Goal: Information Seeking & Learning: Learn about a topic

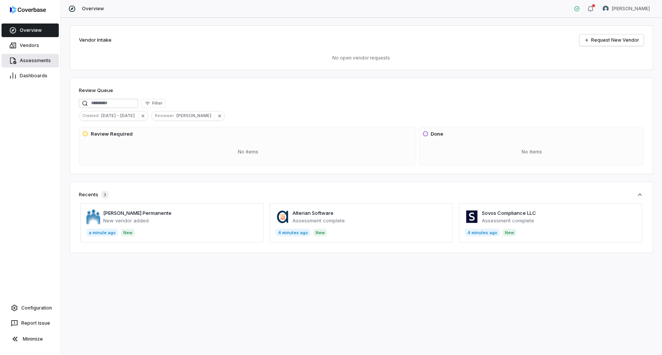
click at [36, 59] on span "Assessments" at bounding box center [35, 61] width 31 height 6
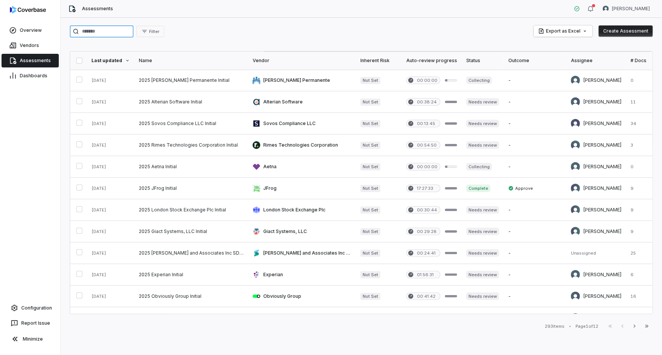
click at [133, 31] on input "search" at bounding box center [102, 31] width 64 height 12
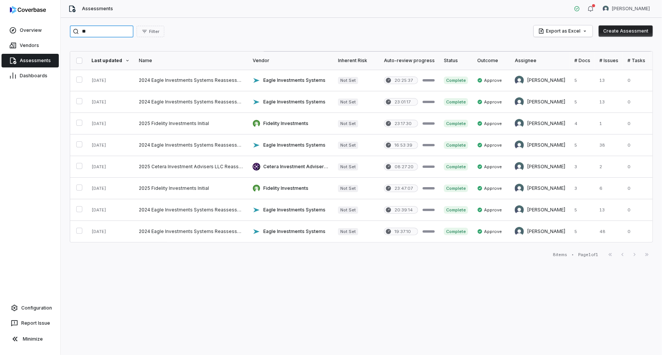
type input "*"
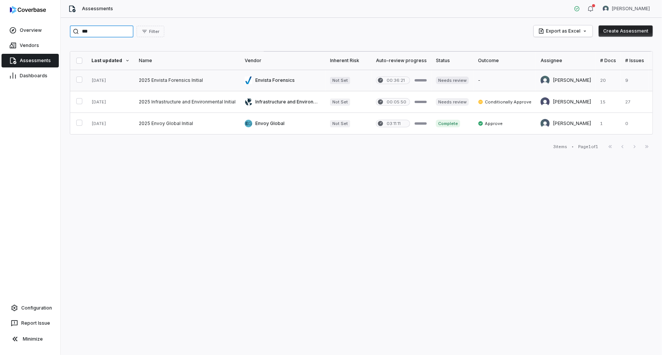
type input "***"
click at [198, 83] on link at bounding box center [187, 80] width 106 height 21
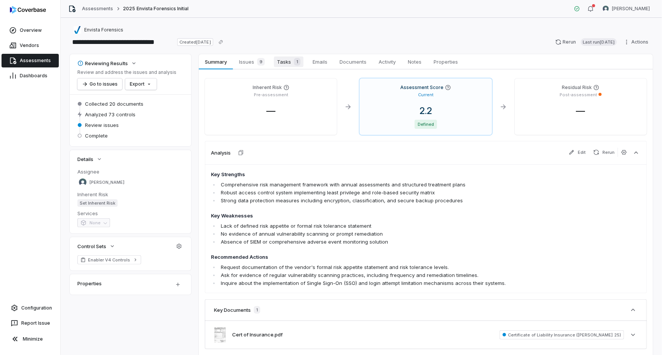
click at [277, 54] on link "Tasks 1 Tasks 1" at bounding box center [289, 61] width 36 height 15
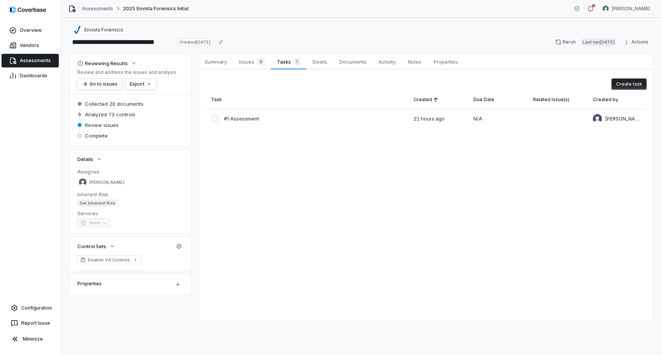
click at [622, 85] on button "Create task" at bounding box center [628, 83] width 35 height 11
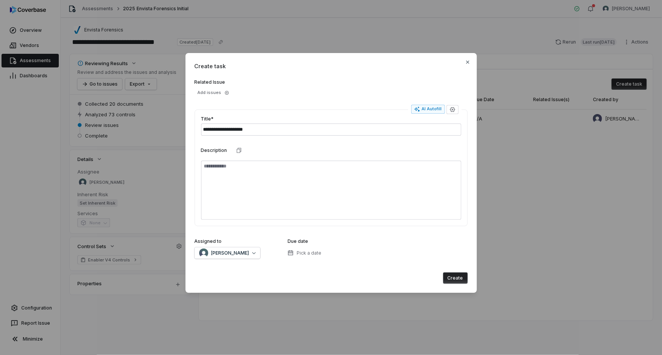
type input "**********"
drag, startPoint x: 262, startPoint y: 127, endPoint x: 182, endPoint y: 124, distance: 80.1
click at [182, 124] on div "**********" at bounding box center [331, 177] width 662 height 273
click at [465, 62] on icon "button" at bounding box center [468, 62] width 6 height 6
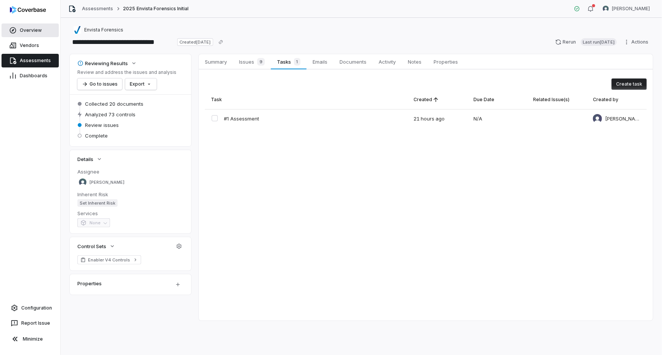
click at [19, 30] on link "Overview" at bounding box center [30, 31] width 57 height 14
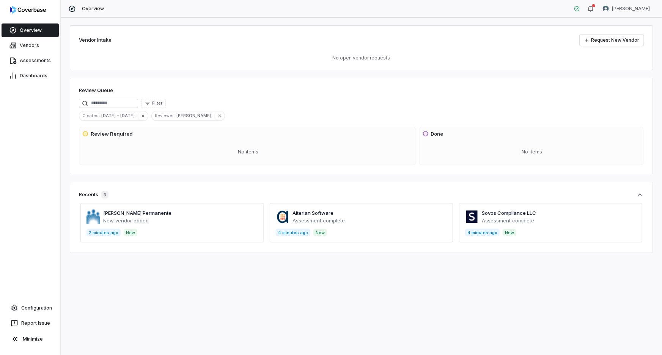
click at [211, 152] on div "No items" at bounding box center [248, 152] width 332 height 20
click at [23, 309] on span "Configuration" at bounding box center [36, 308] width 31 height 6
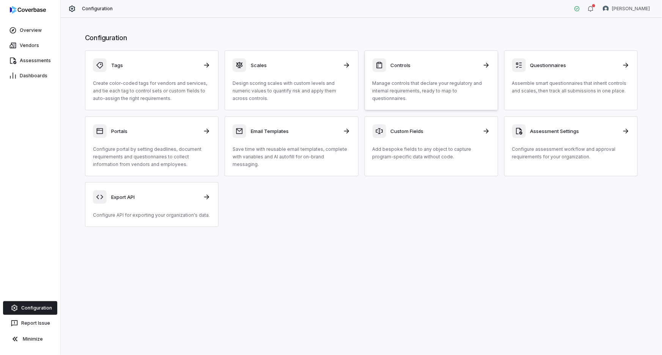
click at [447, 85] on p "Manage controls that declare your regulatory and internal requirements, ready t…" at bounding box center [431, 91] width 118 height 23
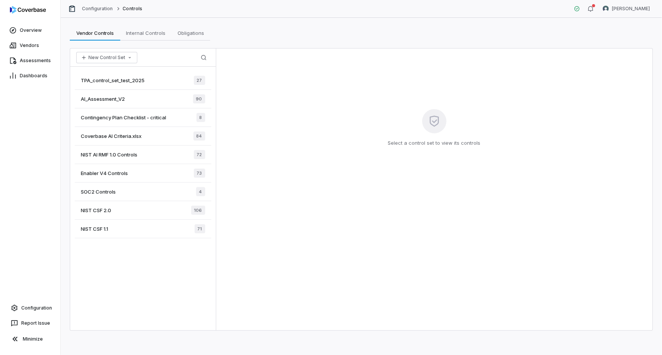
click at [114, 99] on span "AI_Assessment_V2" at bounding box center [103, 99] width 44 height 7
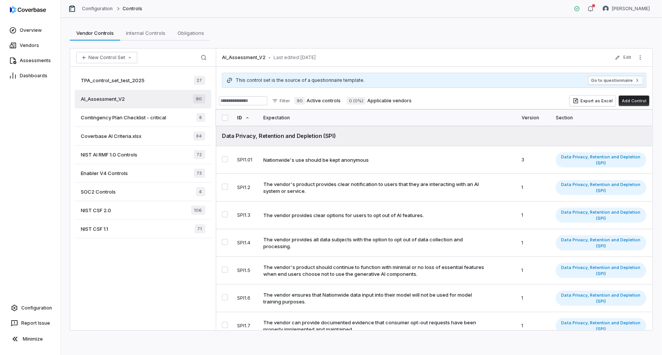
click at [105, 173] on span "Enabler V4 Controls" at bounding box center [104, 173] width 47 height 7
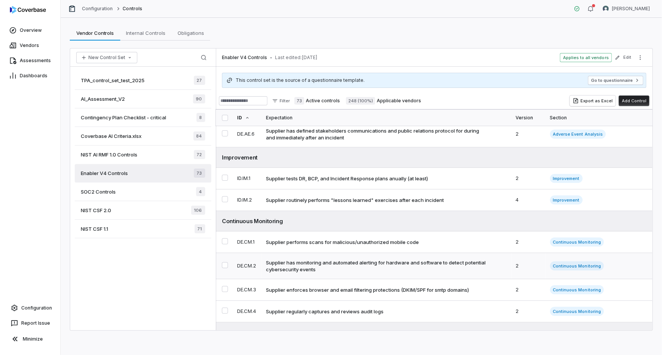
scroll to position [172, 0]
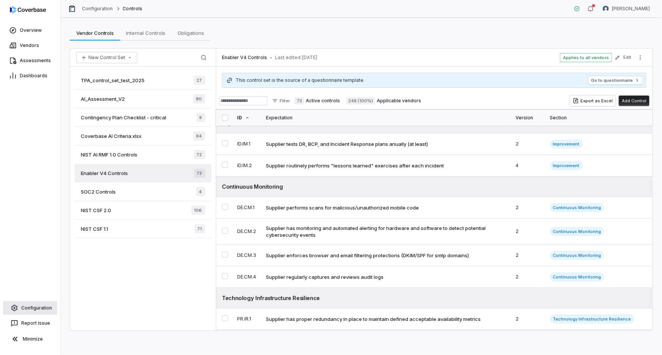
click at [43, 308] on span "Configuration" at bounding box center [36, 308] width 31 height 6
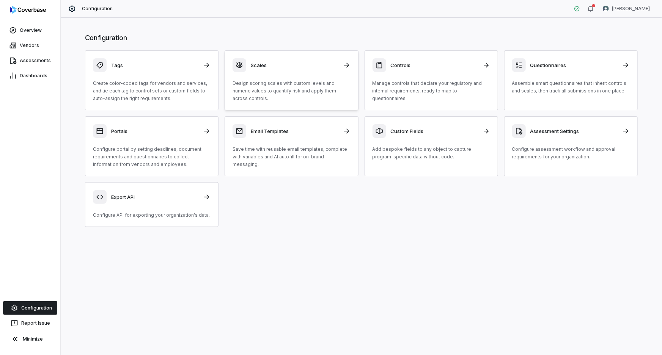
click at [309, 77] on div "Scales Design scoring scales with custom levels and numeric values to quantify …" at bounding box center [291, 80] width 118 height 44
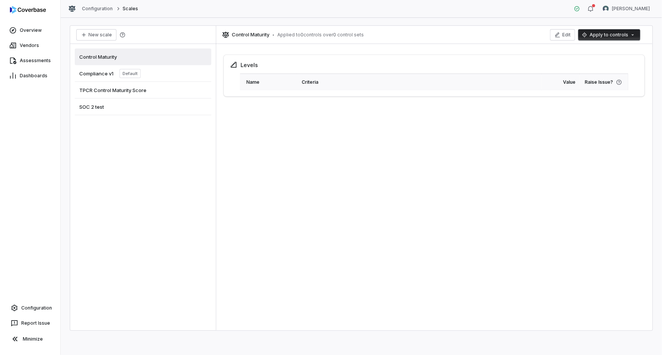
click at [95, 75] on span "Compliance v1" at bounding box center [96, 73] width 34 height 7
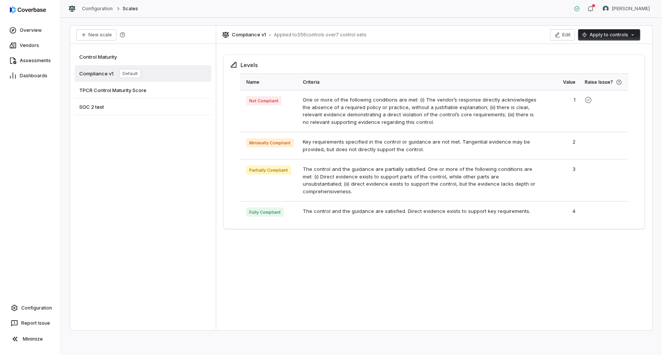
click at [96, 89] on span "TPCR Control Maturity Score" at bounding box center [112, 90] width 67 height 7
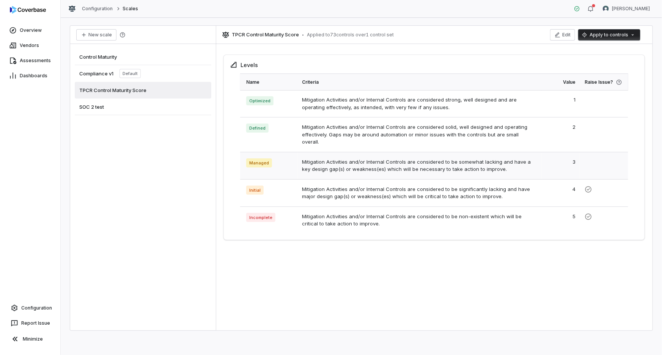
click at [339, 154] on td "Mitigation Activities and/or Internal Controls are considered to be somewhat la…" at bounding box center [420, 165] width 244 height 27
click at [350, 132] on td "Mitigation Activities and/or Internal Controls are considered solid, well desig…" at bounding box center [420, 135] width 244 height 35
click at [356, 105] on td "Mitigation Activities and/or Internal Controls are considered strong, well desi…" at bounding box center [420, 103] width 244 height 27
click at [371, 162] on td "Mitigation Activities and/or Internal Controls are considered to be somewhat la…" at bounding box center [420, 165] width 244 height 27
click at [372, 180] on td "Mitigation Activities and/or Internal Controls are considered to be significant…" at bounding box center [420, 192] width 244 height 27
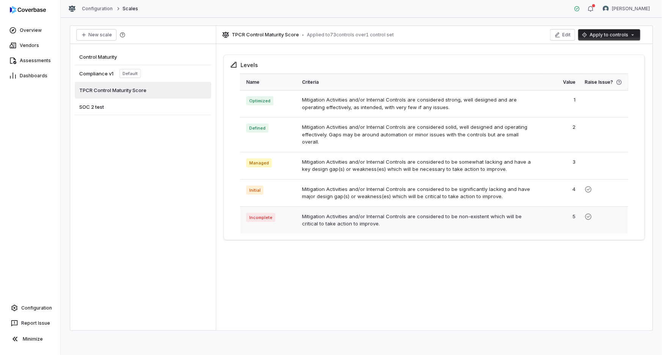
click at [377, 207] on td "Mitigation Activities and/or Internal Controls are considered to be non-existen…" at bounding box center [420, 220] width 244 height 27
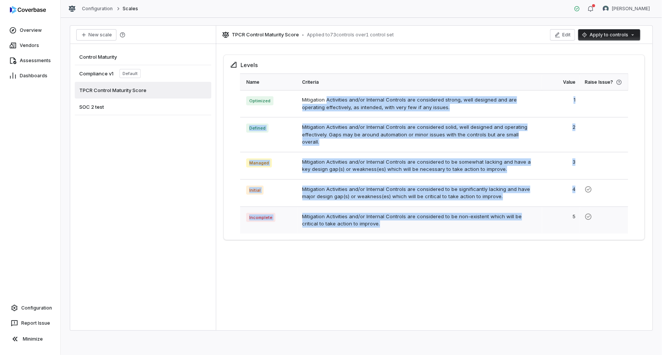
drag, startPoint x: 331, startPoint y: 101, endPoint x: 449, endPoint y: 219, distance: 166.2
click at [448, 219] on tbody "Optimized Mitigation Activities and/or Internal Controls are considered strong,…" at bounding box center [434, 162] width 388 height 144
click at [383, 165] on td "Mitigation Activities and/or Internal Controls are considered to be somewhat la…" at bounding box center [420, 165] width 244 height 27
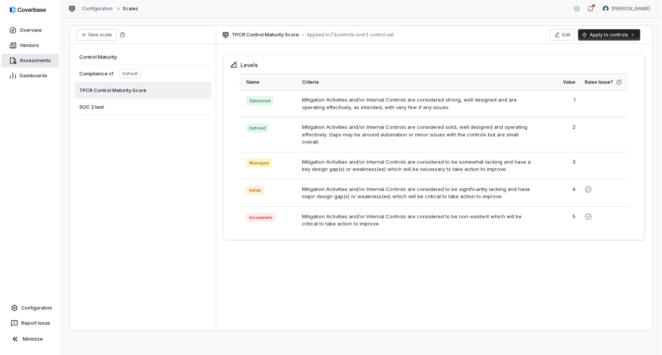
click at [38, 58] on span "Assessments" at bounding box center [35, 61] width 31 height 6
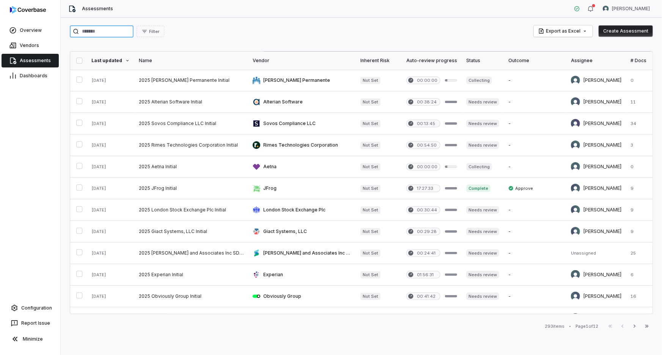
click at [125, 31] on input "search" at bounding box center [102, 31] width 64 height 12
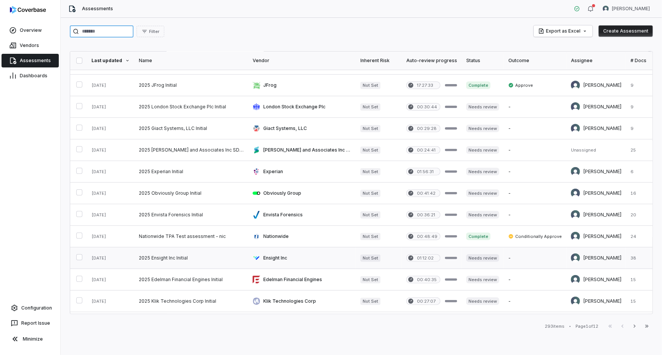
scroll to position [207, 0]
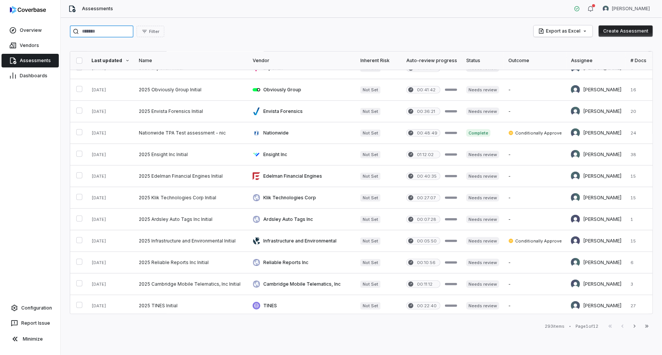
click at [133, 30] on input "search" at bounding box center [102, 31] width 64 height 12
click at [277, 197] on link at bounding box center [302, 197] width 108 height 21
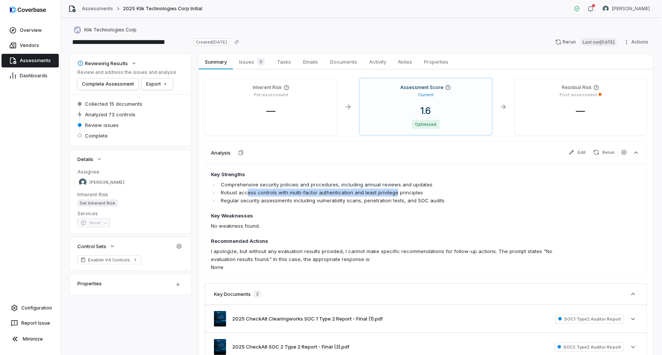
drag, startPoint x: 259, startPoint y: 193, endPoint x: 393, endPoint y: 195, distance: 133.9
click at [393, 195] on li "Robust access controls with multi-factor authentication and least privilege pri…" at bounding box center [387, 193] width 336 height 8
click at [348, 209] on span "Key Strengths Comprehensive security policies and procedures, including annual …" at bounding box center [383, 221] width 344 height 100
click at [408, 117] on div "1.6 Optimized" at bounding box center [426, 117] width 120 height 24
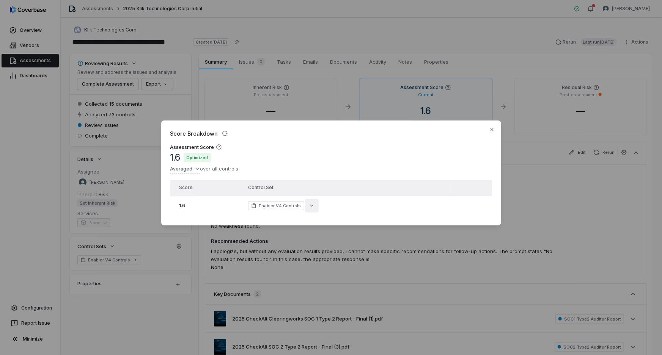
click at [310, 205] on icon "button" at bounding box center [312, 206] width 6 height 6
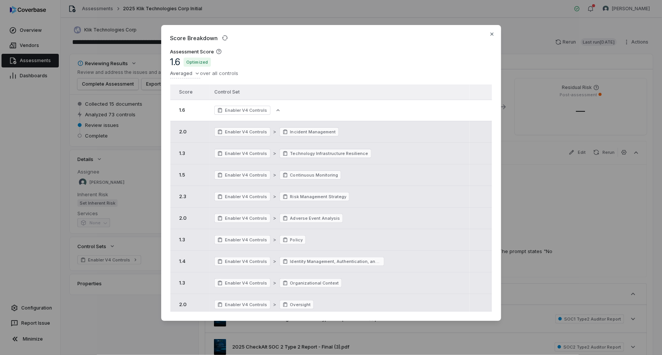
click at [315, 218] on span "Adverse Event Analysis" at bounding box center [315, 218] width 50 height 6
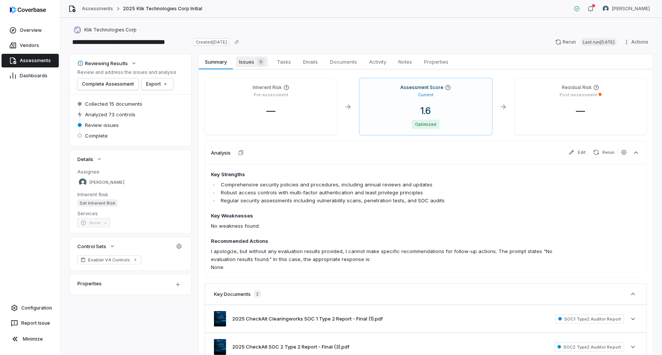
click at [251, 64] on span "Issues 0" at bounding box center [252, 62] width 32 height 11
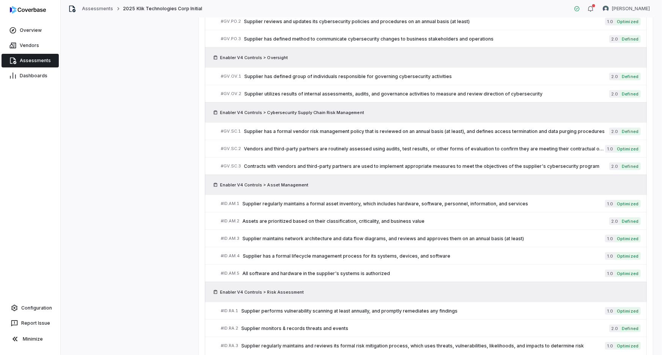
scroll to position [431, 0]
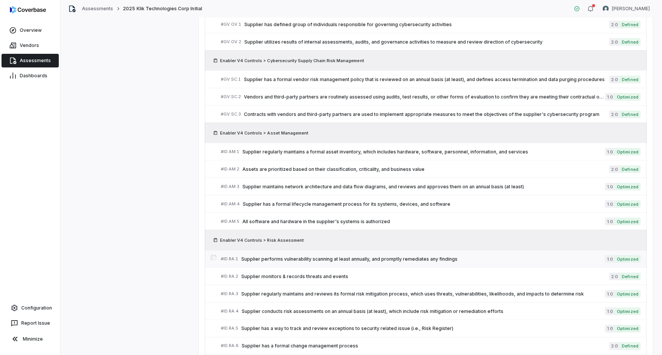
drag, startPoint x: 385, startPoint y: 186, endPoint x: 390, endPoint y: 251, distance: 65.1
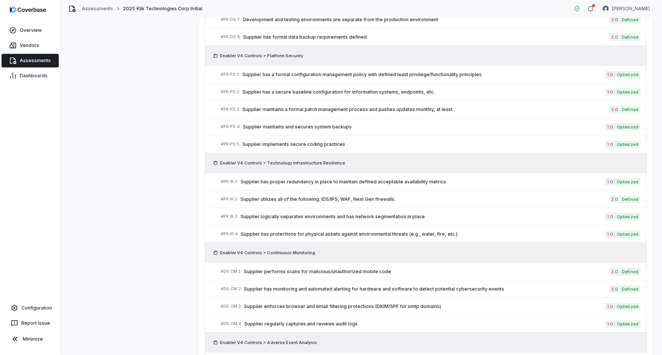
scroll to position [1426, 0]
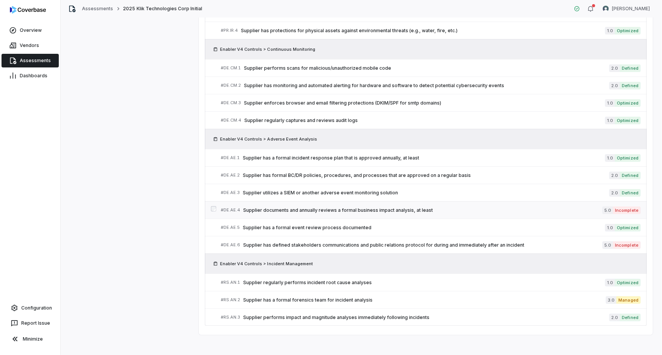
click at [410, 207] on span "Supplier documents and annually reviews a formal business impact analysis, at l…" at bounding box center [422, 210] width 359 height 6
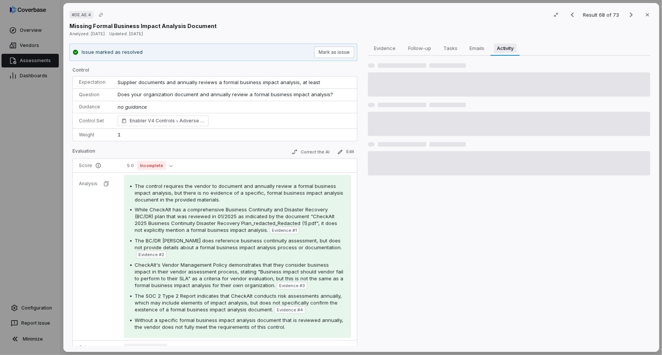
click at [505, 47] on span "Activity" at bounding box center [504, 48] width 23 height 10
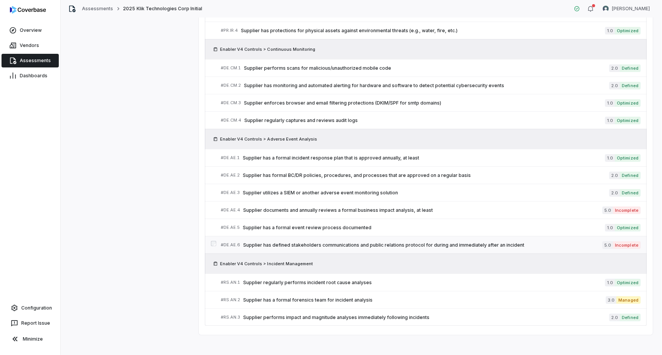
click at [407, 242] on span "Supplier has defined stakeholders communications and public relations protocol …" at bounding box center [422, 245] width 359 height 6
click at [488, 242] on span "Supplier has defined stakeholders communications and public relations protocol …" at bounding box center [422, 245] width 359 height 6
click at [510, 219] on link "# DE.AE.5 Supplier has a formal event review process documented 1.0 Optimized" at bounding box center [431, 227] width 420 height 17
click at [613, 242] on span "Incomplete" at bounding box center [627, 246] width 28 height 8
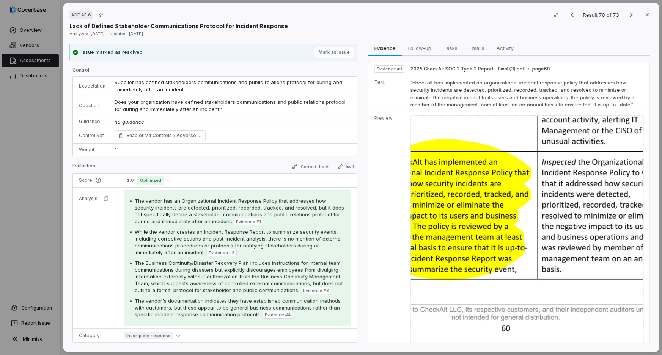
drag, startPoint x: 30, startPoint y: 253, endPoint x: 380, endPoint y: 170, distance: 359.5
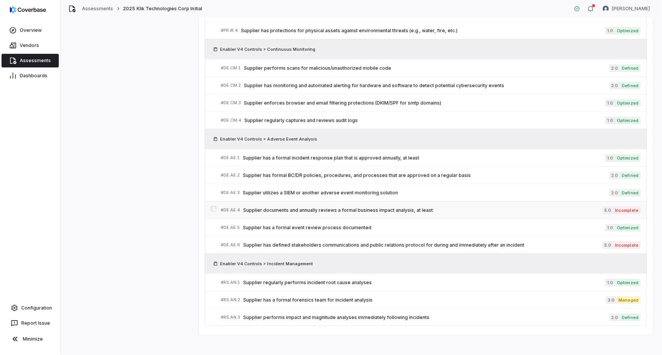
click at [531, 207] on span "Supplier documents and annually reviews a formal business impact analysis, at l…" at bounding box center [422, 210] width 359 height 6
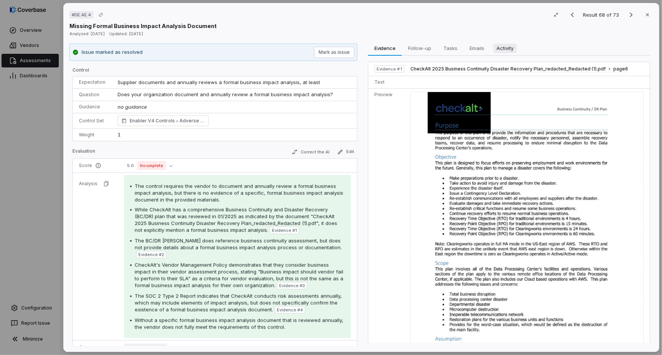
click at [507, 53] on button "Activity Activity" at bounding box center [504, 48] width 29 height 15
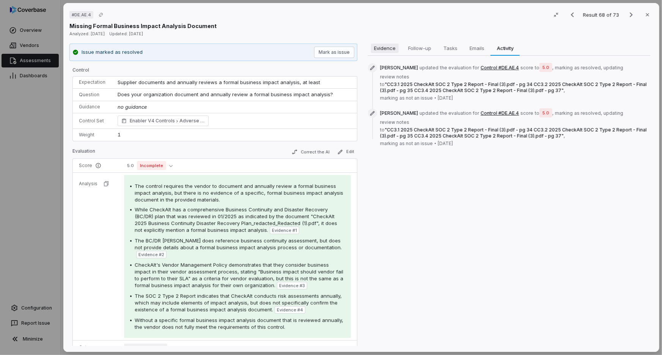
click at [383, 50] on span "Evidence" at bounding box center [385, 48] width 28 height 10
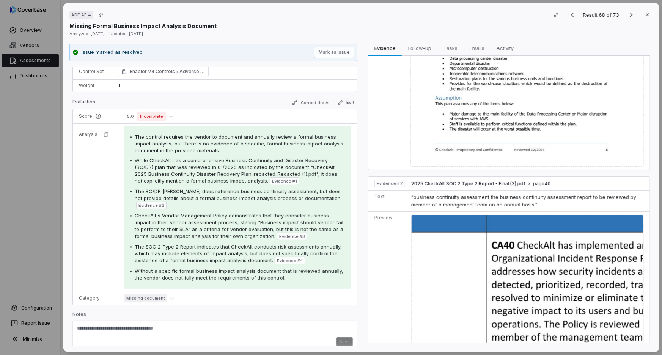
scroll to position [517, 0]
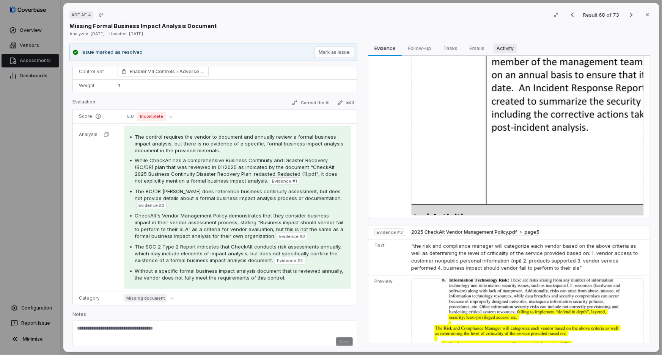
click at [508, 50] on span "Activity" at bounding box center [504, 48] width 23 height 10
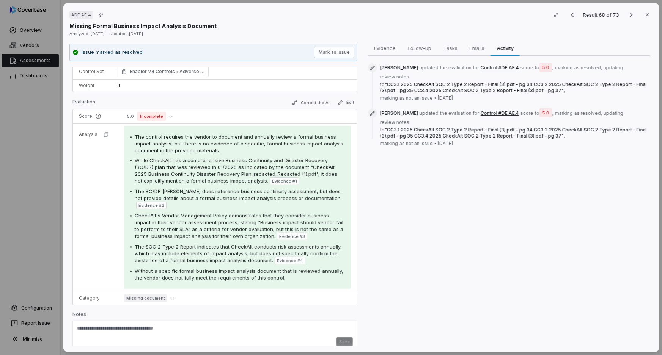
scroll to position [0, 0]
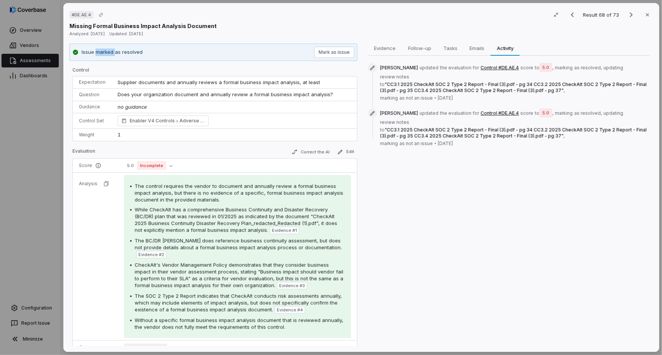
drag, startPoint x: 96, startPoint y: 50, endPoint x: 114, endPoint y: 53, distance: 18.1
click at [114, 53] on p "Issue marked as resolved" at bounding box center [112, 53] width 61 height 8
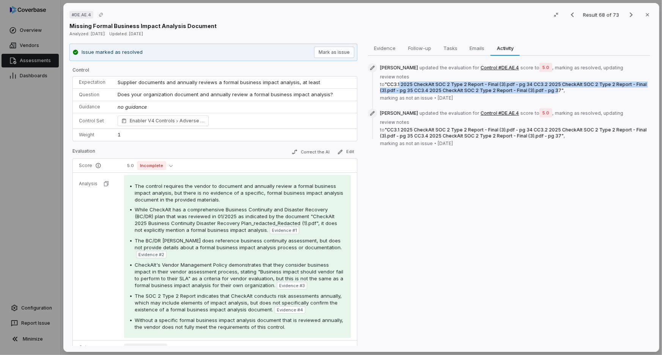
drag, startPoint x: 413, startPoint y: 77, endPoint x: 550, endPoint y: 85, distance: 137.5
click at [550, 85] on span "" CC3.1 2025 CheckAlt SOC 2 Type 2 Report - Final (3).pdf - pg 34 CC3.2 2025 Ch…" at bounding box center [513, 88] width 267 height 12
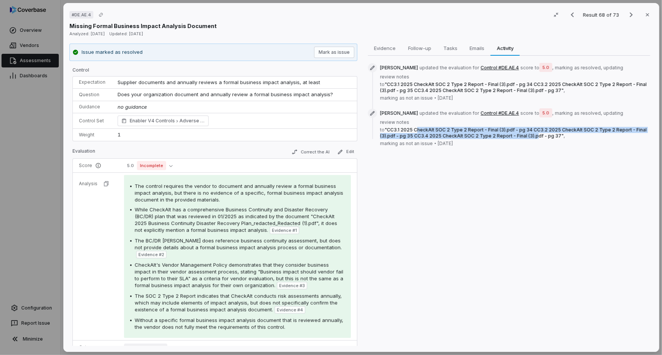
drag, startPoint x: 490, startPoint y: 124, endPoint x: 532, endPoint y: 124, distance: 42.1
click at [532, 124] on span "Sean Wozniak updated the evaluation for Control #DE.AE.4 score to 5.0 , marking…" at bounding box center [515, 128] width 270 height 38
click at [520, 163] on div "Evidence Evidence Follow-up Follow-up Tasks Tasks Emails Emails Activity Activi…" at bounding box center [509, 195] width 288 height 303
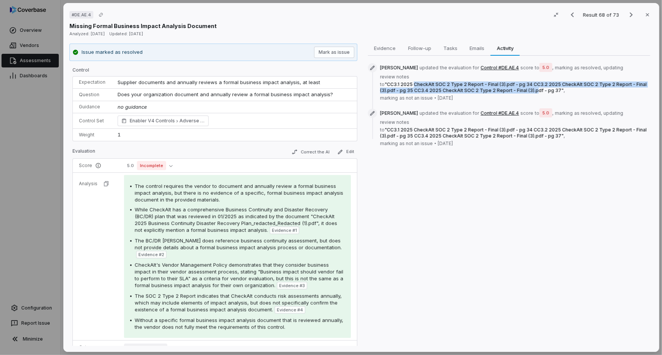
drag, startPoint x: 475, startPoint y: 80, endPoint x: 531, endPoint y: 82, distance: 56.2
click at [531, 82] on span "" CC3.1 2025 CheckAlt SOC 2 Type 2 Report - Final (3).pdf - pg 34 CC3.2 2025 Ch…" at bounding box center [513, 88] width 267 height 12
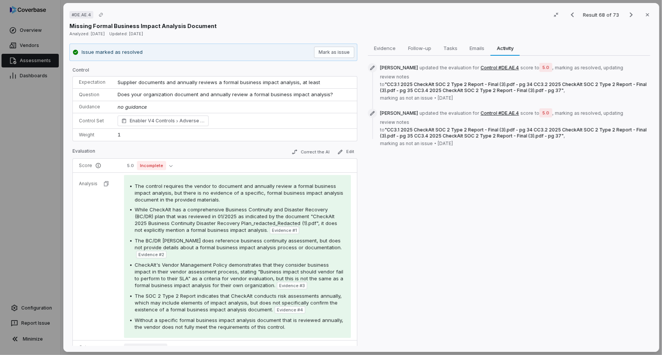
click at [495, 172] on div "Evidence Evidence Follow-up Follow-up Tasks Tasks Emails Emails Activity Activi…" at bounding box center [509, 195] width 288 height 303
click at [370, 168] on div "Evidence Evidence Follow-up Follow-up Tasks Tasks Emails Emails Activity Activi…" at bounding box center [509, 195] width 288 height 303
click at [409, 205] on div "Evidence Evidence Follow-up Follow-up Tasks Tasks Emails Emails Activity Activi…" at bounding box center [509, 195] width 288 height 303
